Goal: Task Accomplishment & Management: Manage account settings

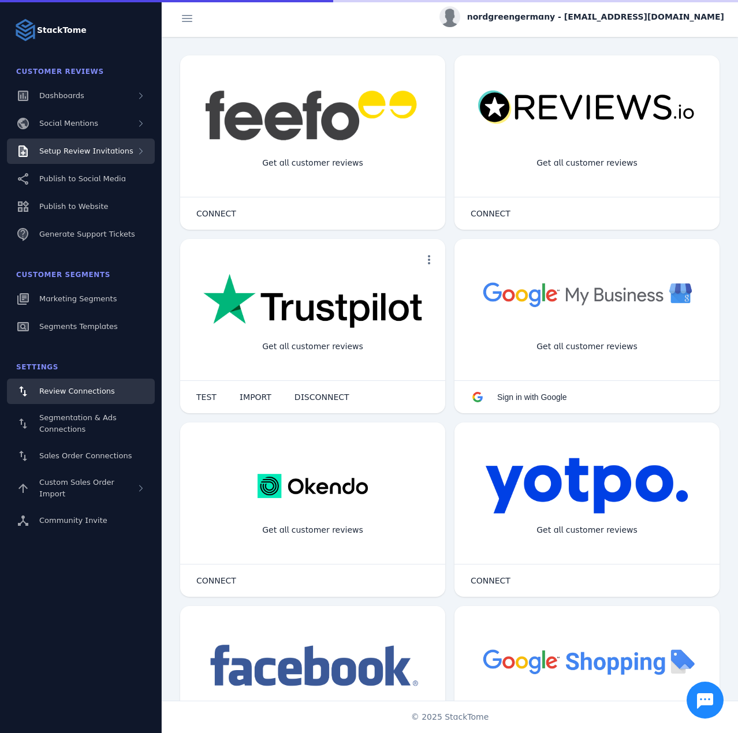
click at [93, 147] on span "Setup Review Invitations" at bounding box center [86, 151] width 94 height 9
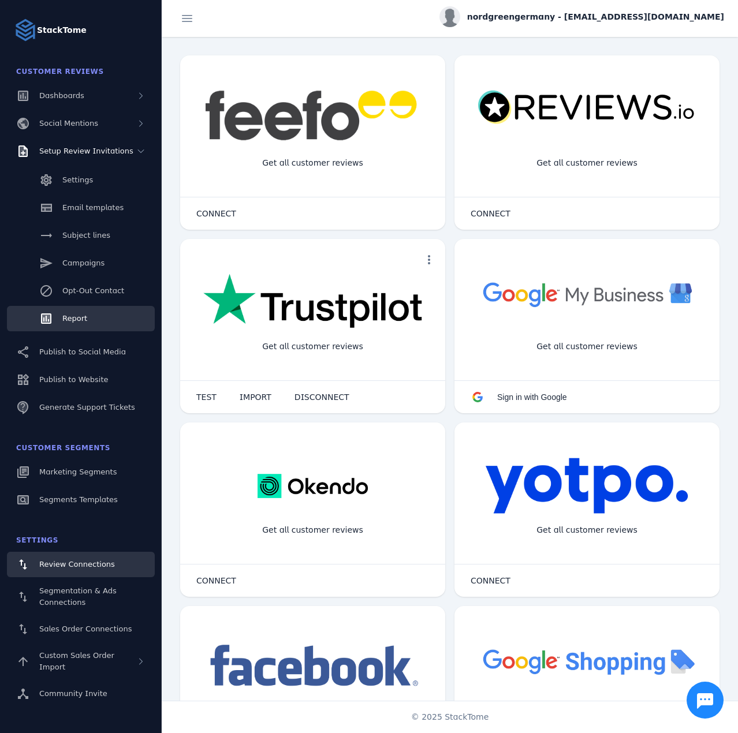
click at [79, 327] on link "Report" at bounding box center [81, 318] width 148 height 25
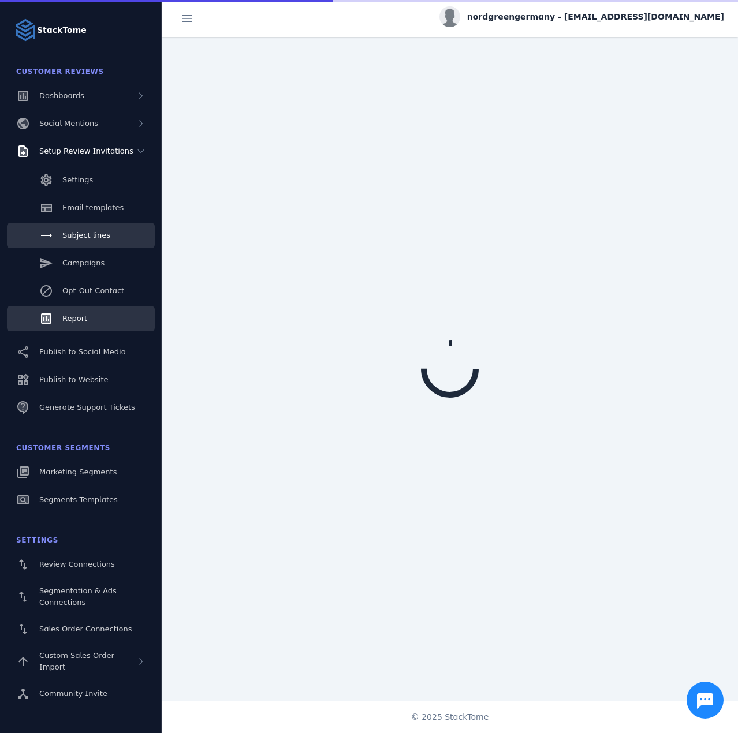
click at [88, 233] on span "Subject lines" at bounding box center [86, 235] width 48 height 9
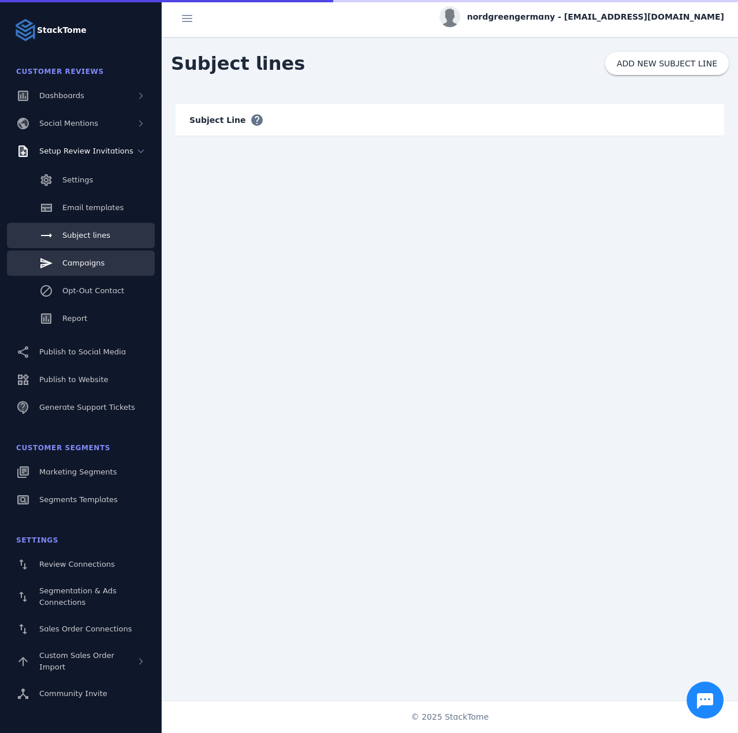
click at [87, 259] on span "Campaigns" at bounding box center [83, 263] width 42 height 9
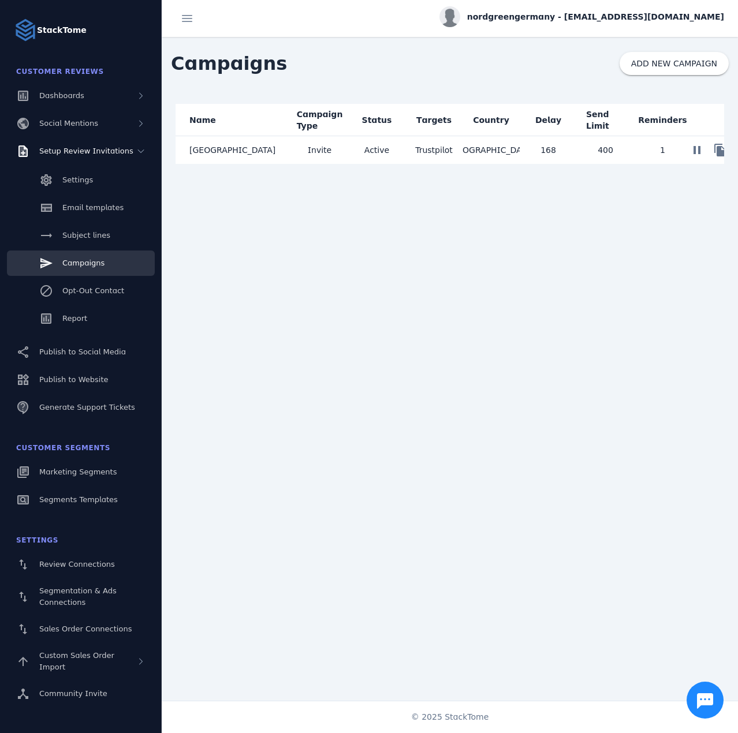
click at [277, 141] on mat-cell "Germany" at bounding box center [233, 150] width 115 height 28
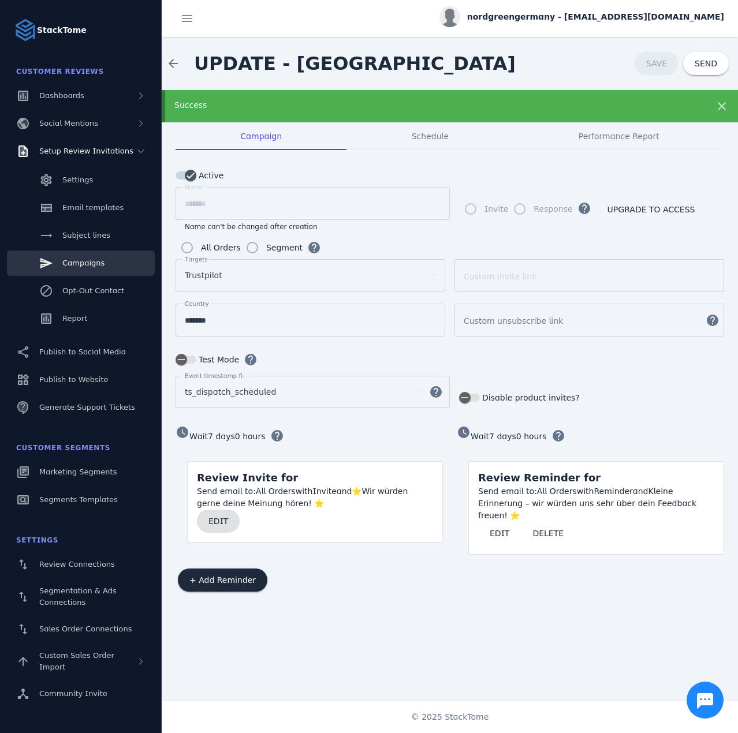
click at [211, 508] on span at bounding box center [218, 522] width 43 height 28
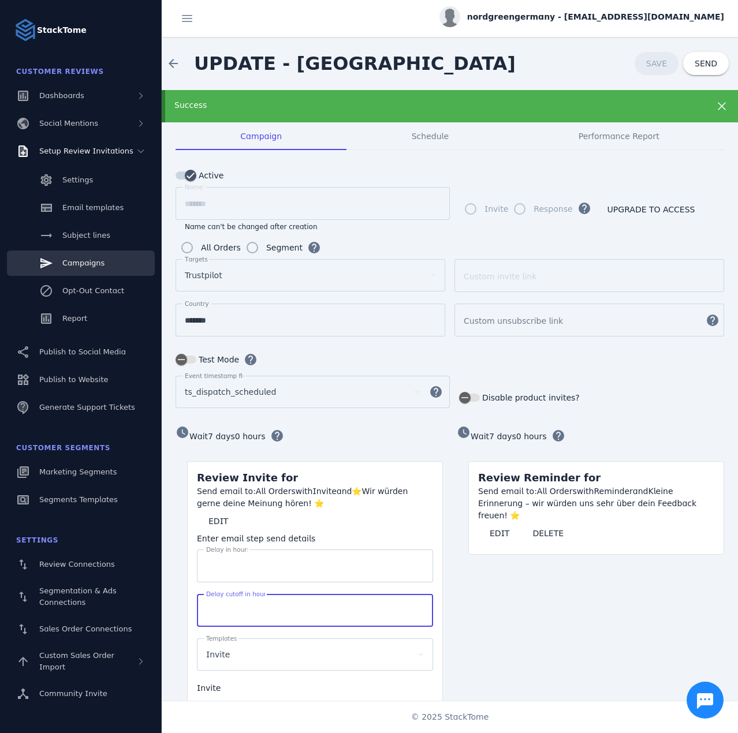
drag, startPoint x: 240, startPoint y: 606, endPoint x: 176, endPoint y: 598, distance: 64.6
click at [176, 598] on form "watch_later Wait 7 days 0 hours help Review Invite for Send email to: All Order…" at bounding box center [309, 631] width 267 height 415
type input "****"
click at [640, 59] on span at bounding box center [657, 64] width 44 height 28
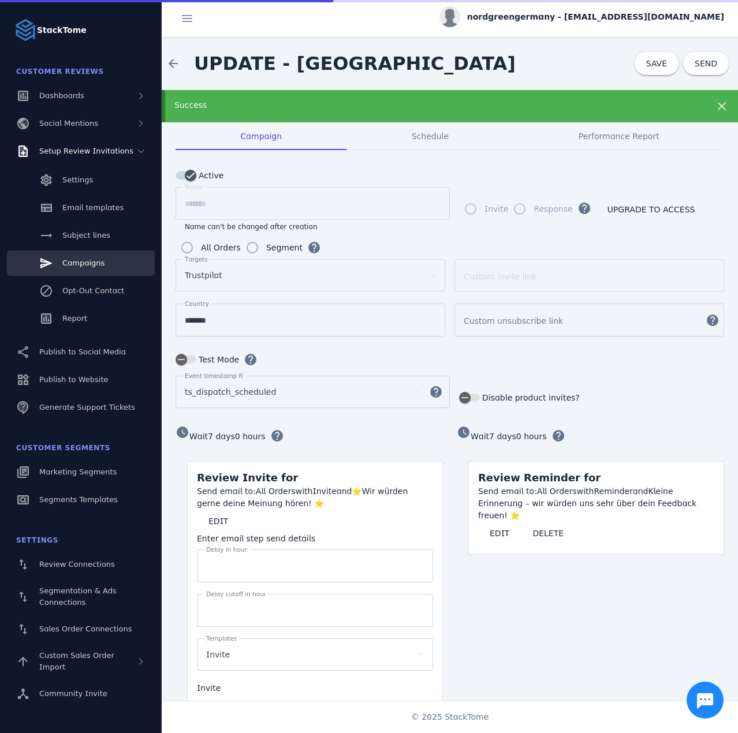
click at [632, 17] on span "nordgreengermany - cs_nordgreengermany@stacktome.com" at bounding box center [595, 17] width 257 height 12
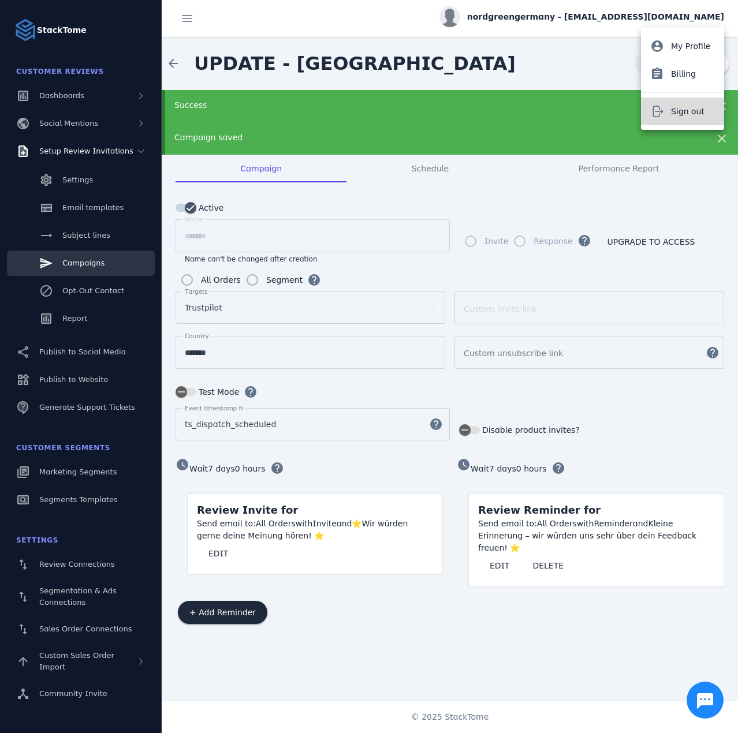
click at [664, 100] on button "Sign out" at bounding box center [682, 112] width 83 height 28
